Goal: Task Accomplishment & Management: Use online tool/utility

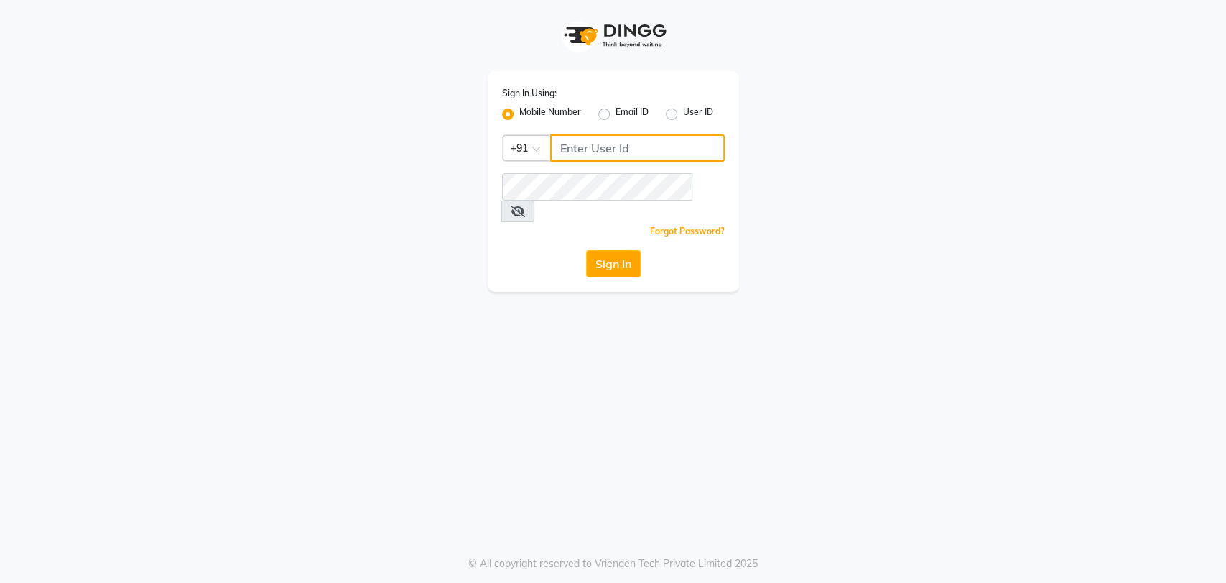
click at [572, 145] on input "Username" at bounding box center [637, 147] width 175 height 27
type input "1122113344"
click at [603, 250] on button "Sign In" at bounding box center [613, 263] width 55 height 27
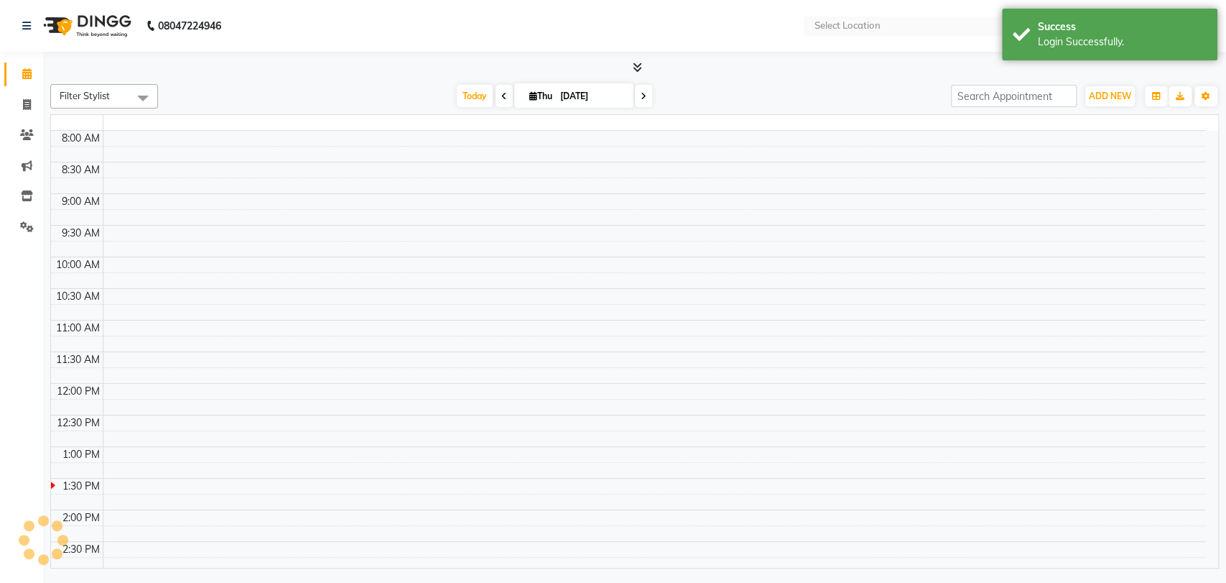
select select "en"
